Goal: Task Accomplishment & Management: Manage account settings

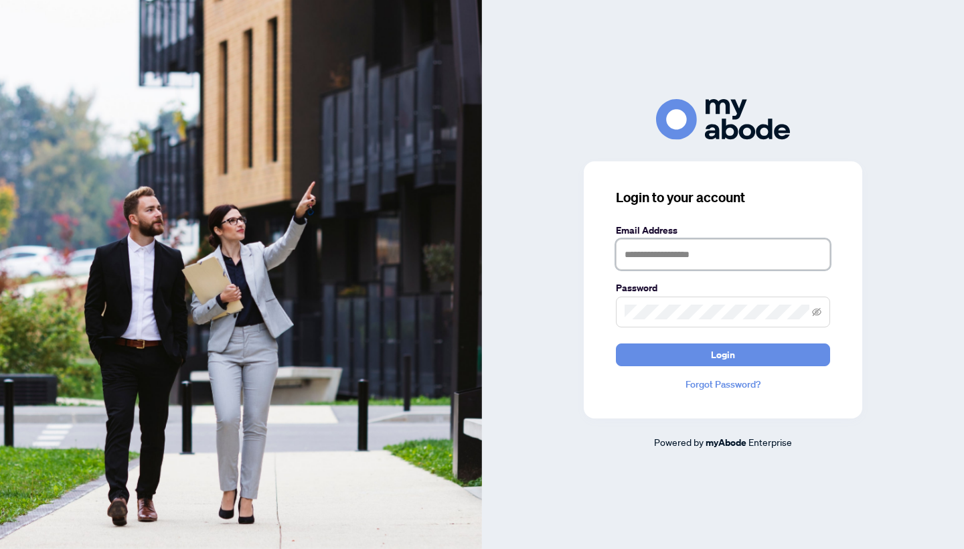
type input "**********"
click at [723, 354] on button "Login" at bounding box center [723, 354] width 214 height 23
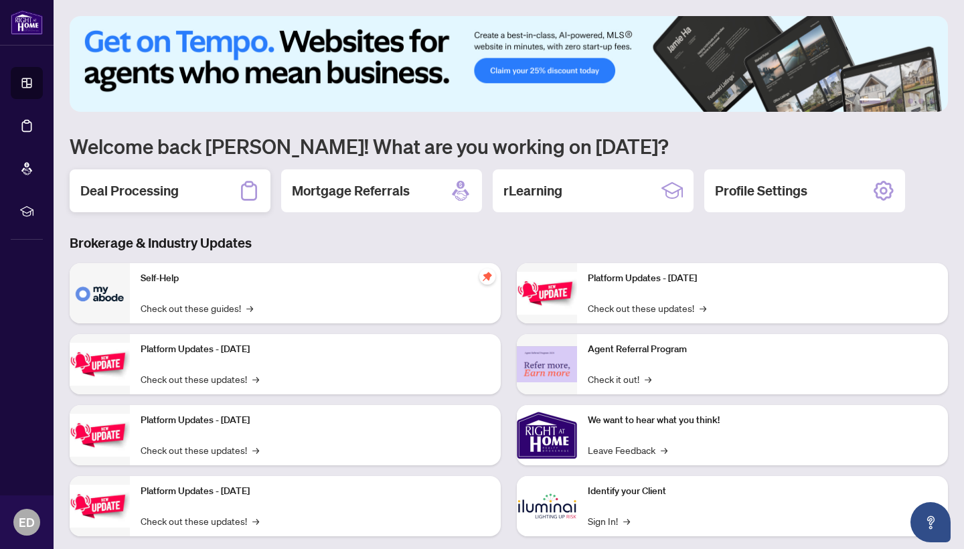
click at [132, 193] on h2 "Deal Processing" at bounding box center [129, 190] width 98 height 19
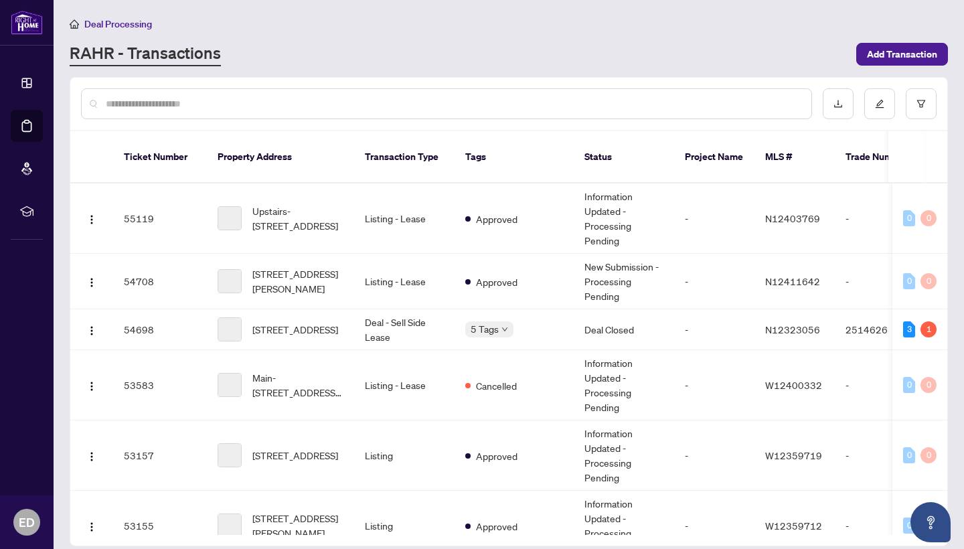
click at [305, 98] on input "text" at bounding box center [453, 103] width 695 height 15
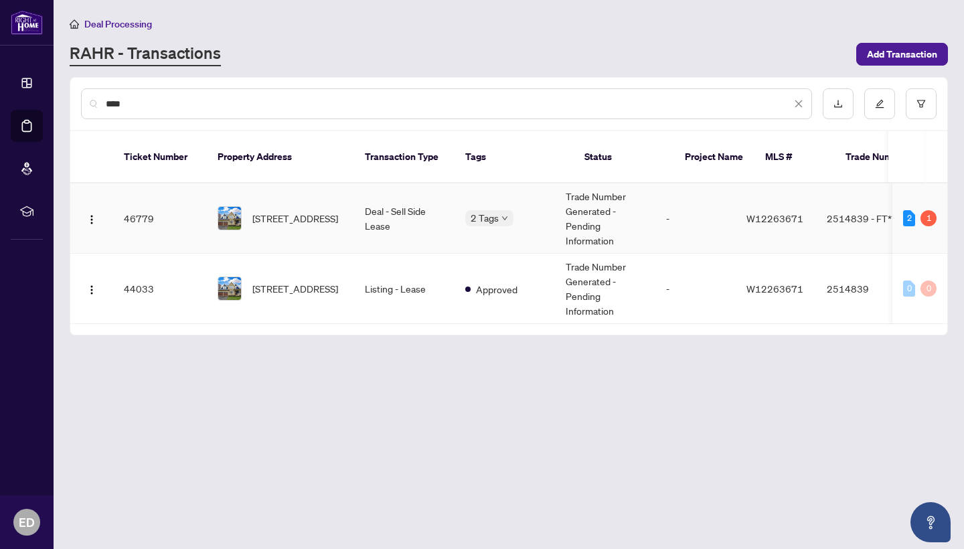
type input "***"
click at [349, 205] on td "[STREET_ADDRESS]" at bounding box center [280, 218] width 147 height 70
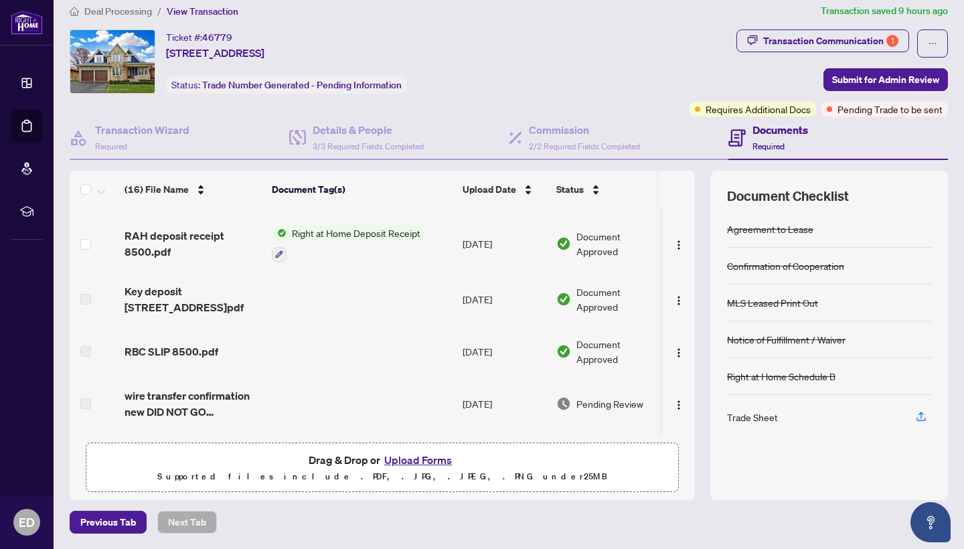
scroll to position [355, 0]
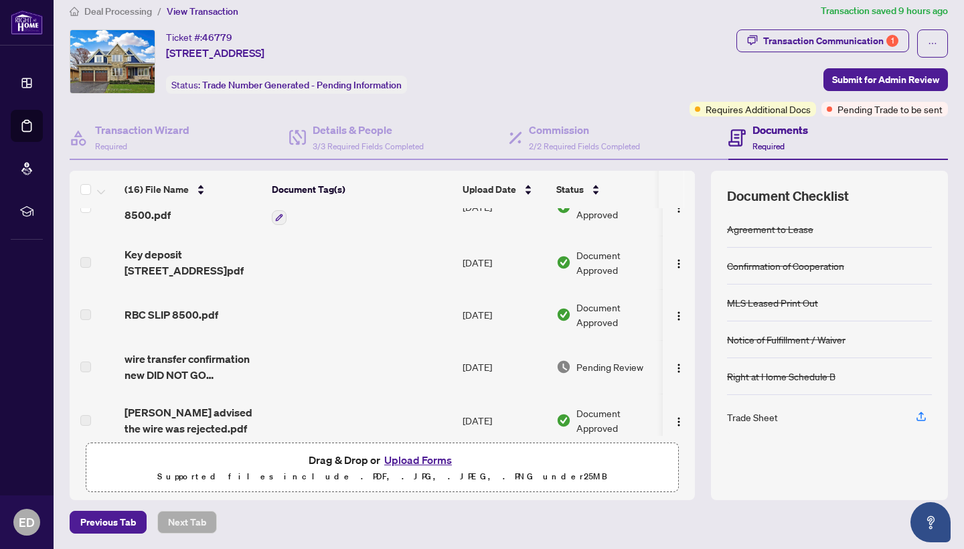
click at [323, 310] on td at bounding box center [361, 314] width 191 height 51
click at [171, 316] on span "RBC SLIP 8500.pdf" at bounding box center [172, 315] width 94 height 16
click at [81, 315] on label at bounding box center [85, 314] width 11 height 15
click at [183, 309] on span "RBC SLIP 8500.pdf" at bounding box center [172, 315] width 94 height 16
click at [606, 311] on span "Document Approved" at bounding box center [617, 314] width 83 height 29
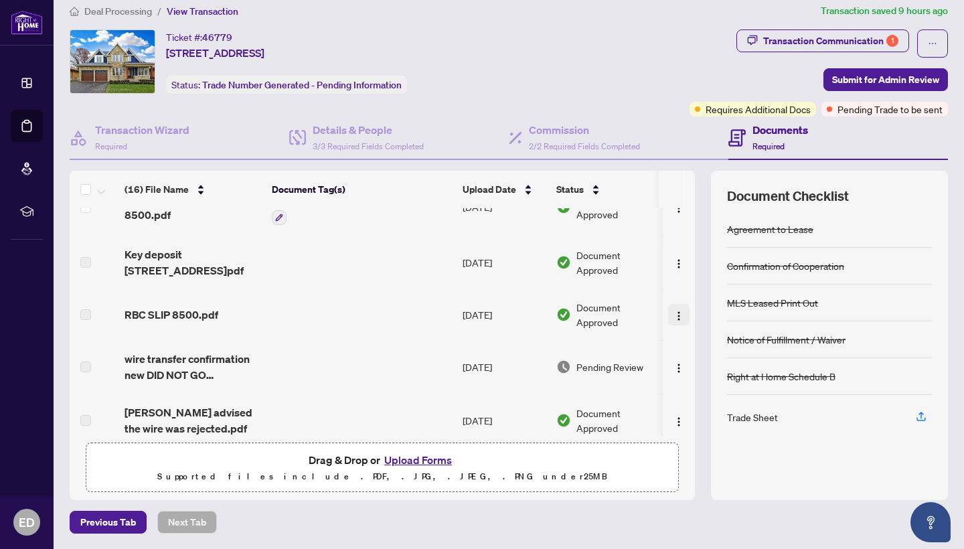
click at [673, 316] on img "button" at bounding box center [678, 316] width 11 height 11
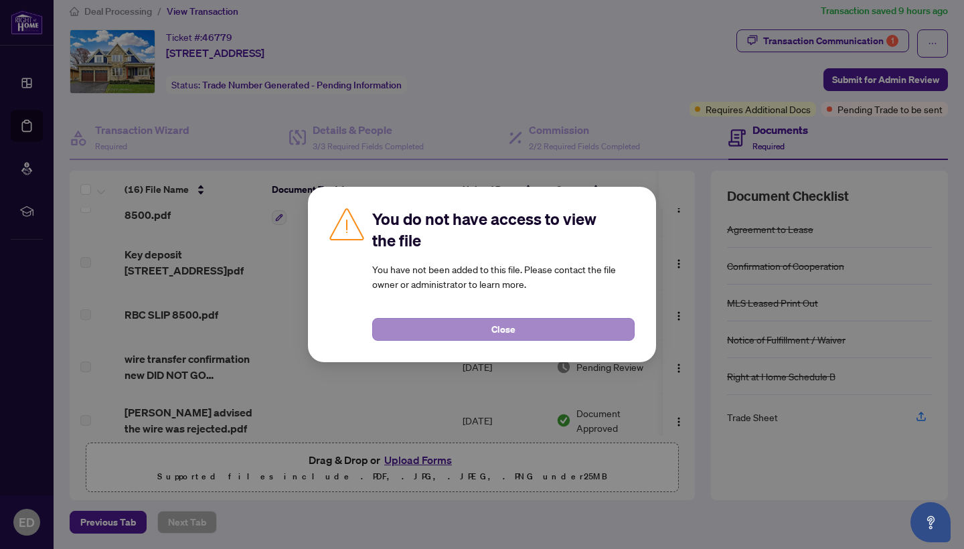
click at [465, 333] on button "Close" at bounding box center [503, 329] width 262 height 23
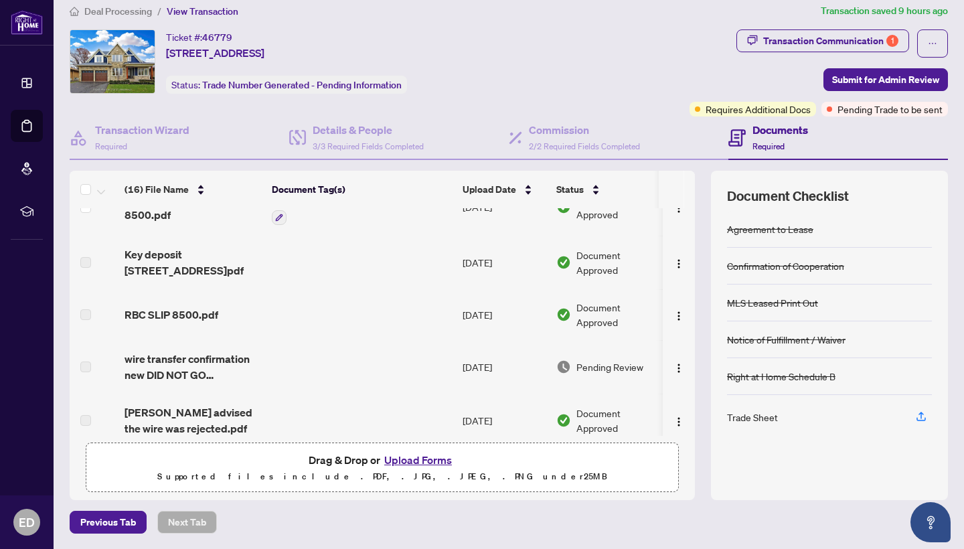
click at [252, 312] on div "RBC SLIP 8500.pdf" at bounding box center [193, 315] width 137 height 16
click at [238, 313] on div "RBC SLIP 8500.pdf" at bounding box center [193, 315] width 137 height 16
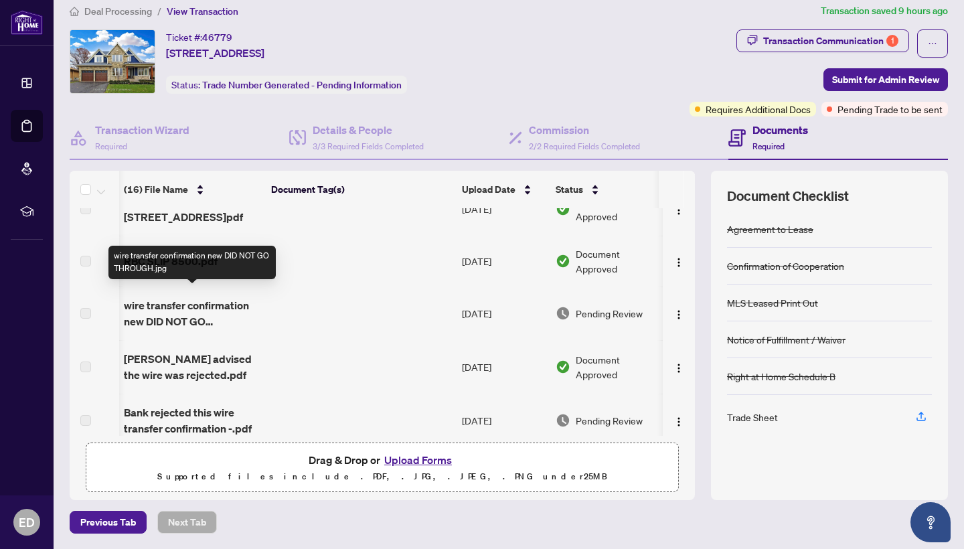
scroll to position [419, 1]
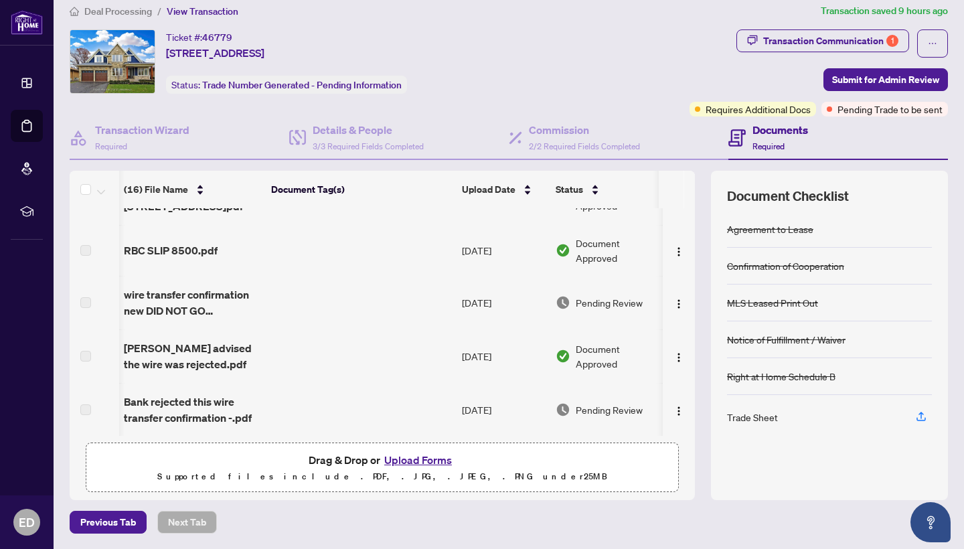
click at [183, 246] on span "RBC SLIP 8500.pdf" at bounding box center [171, 250] width 94 height 16
click at [183, 247] on span "RBC SLIP 8500.pdf" at bounding box center [171, 250] width 94 height 16
click at [97, 250] on td at bounding box center [95, 250] width 50 height 51
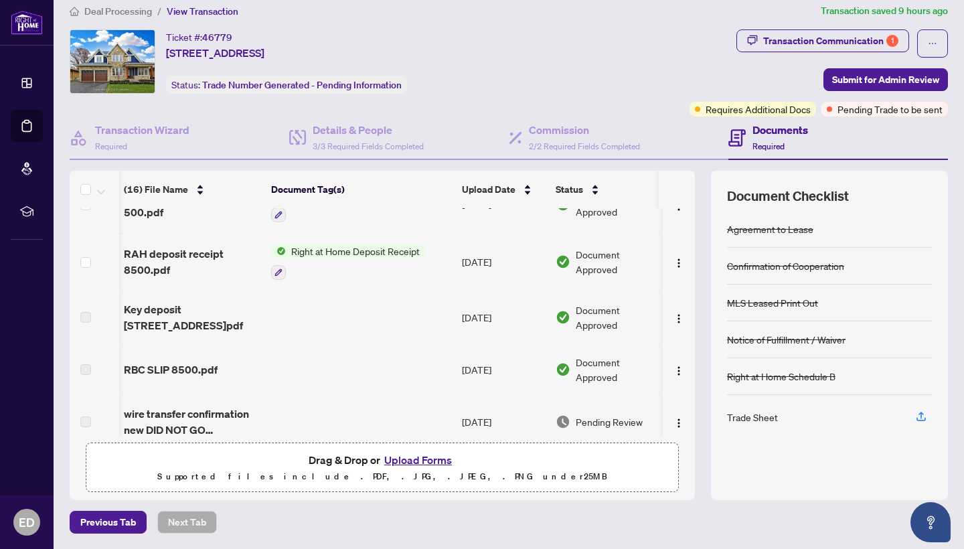
scroll to position [357, 1]
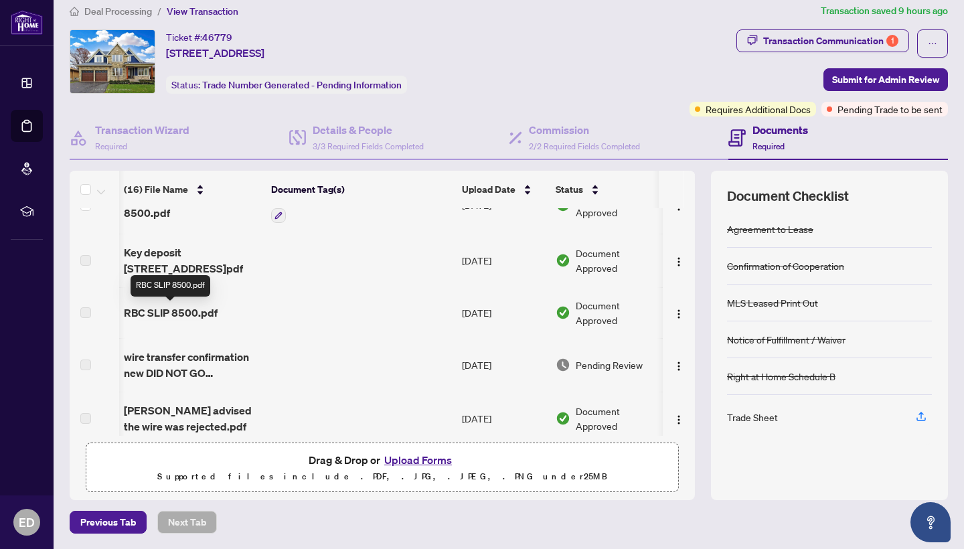
click at [173, 312] on span "RBC SLIP 8500.pdf" at bounding box center [171, 313] width 94 height 16
click at [582, 317] on span "Document Approved" at bounding box center [617, 312] width 83 height 29
click at [675, 313] on img "button" at bounding box center [678, 314] width 11 height 11
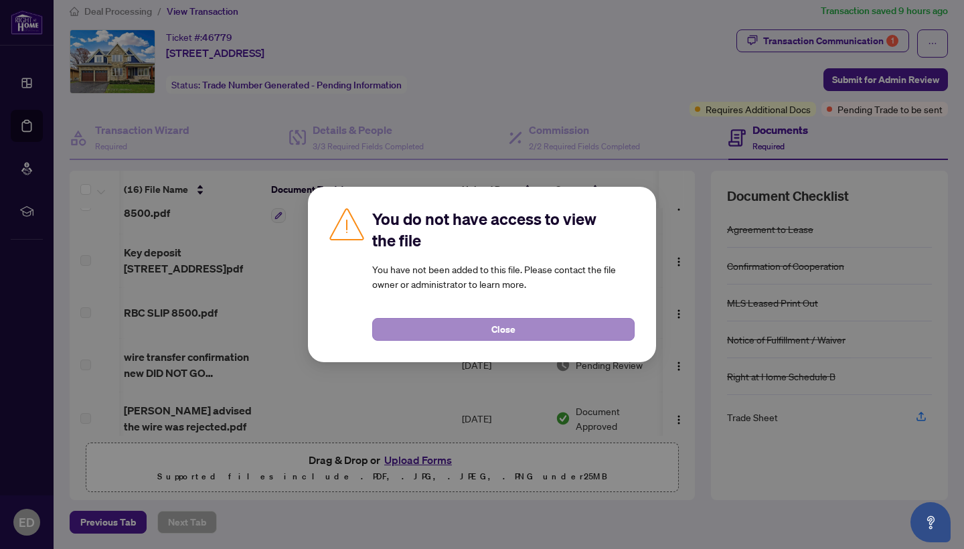
click at [562, 328] on button "Close" at bounding box center [503, 329] width 262 height 23
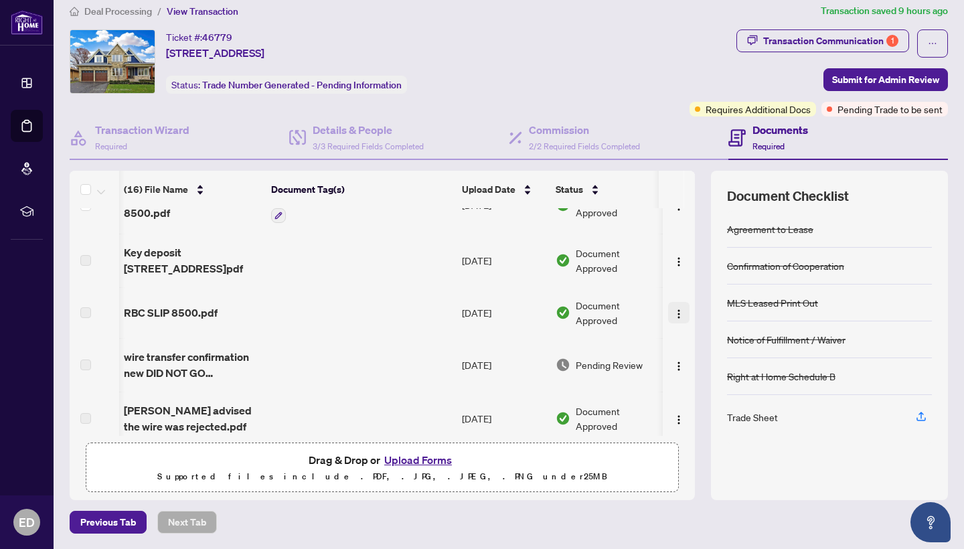
click at [675, 310] on img "button" at bounding box center [678, 314] width 11 height 11
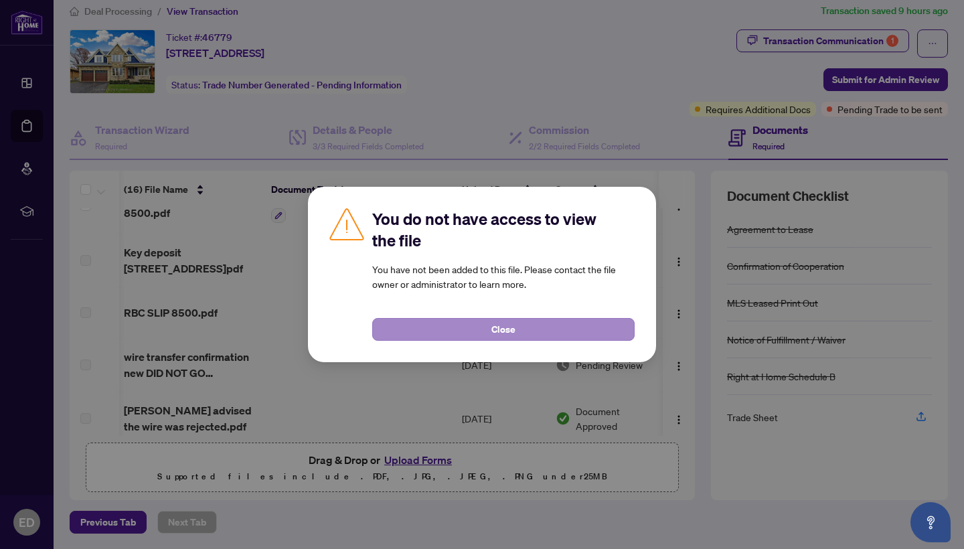
click at [576, 325] on button "Close" at bounding box center [503, 329] width 262 height 23
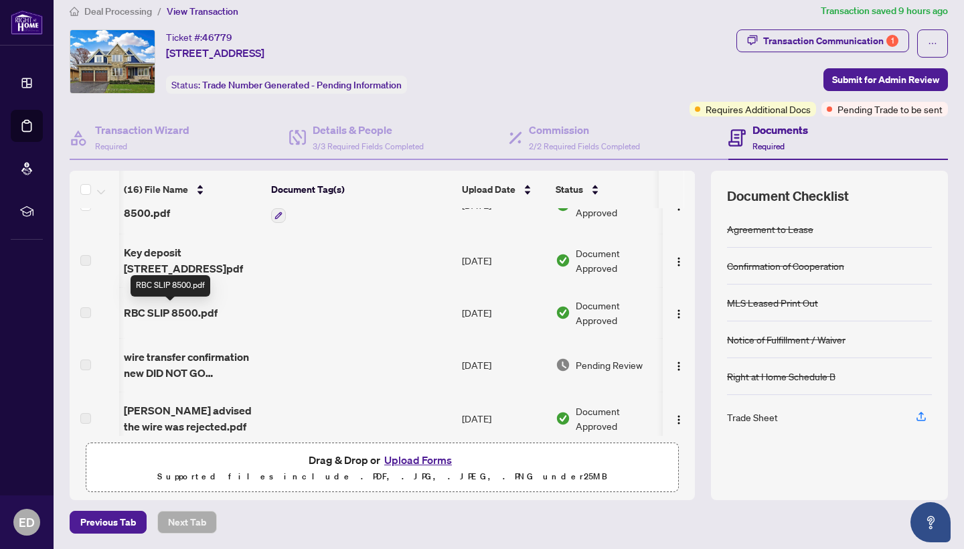
click at [217, 313] on div "RBC SLIP 8500.pdf" at bounding box center [192, 313] width 137 height 16
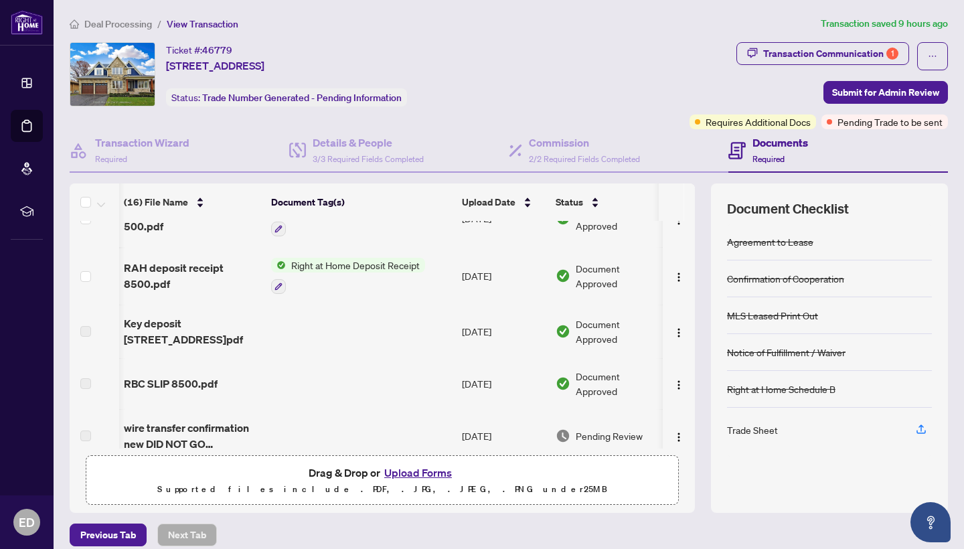
scroll to position [0, 0]
